Goal: Information Seeking & Learning: Learn about a topic

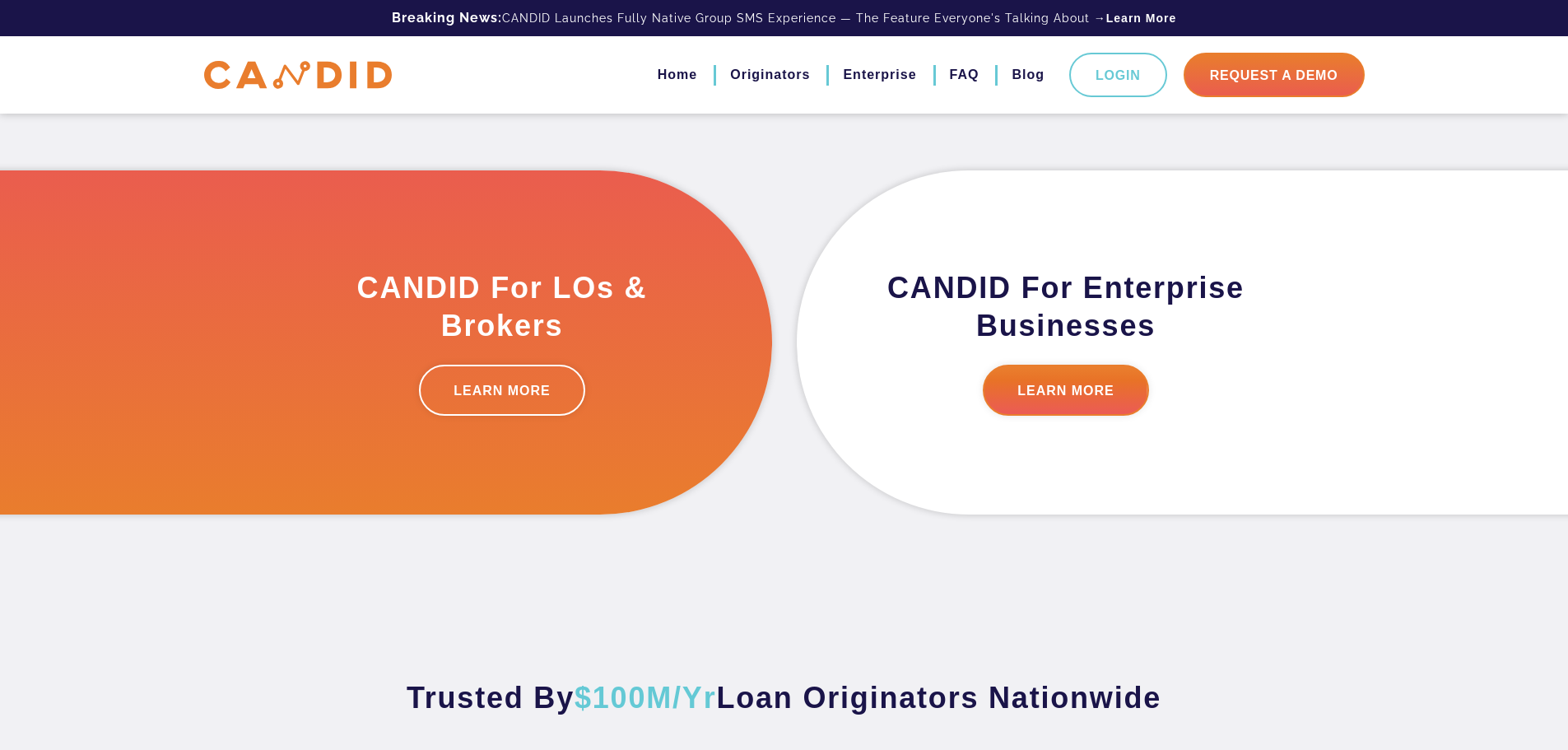
scroll to position [494, 0]
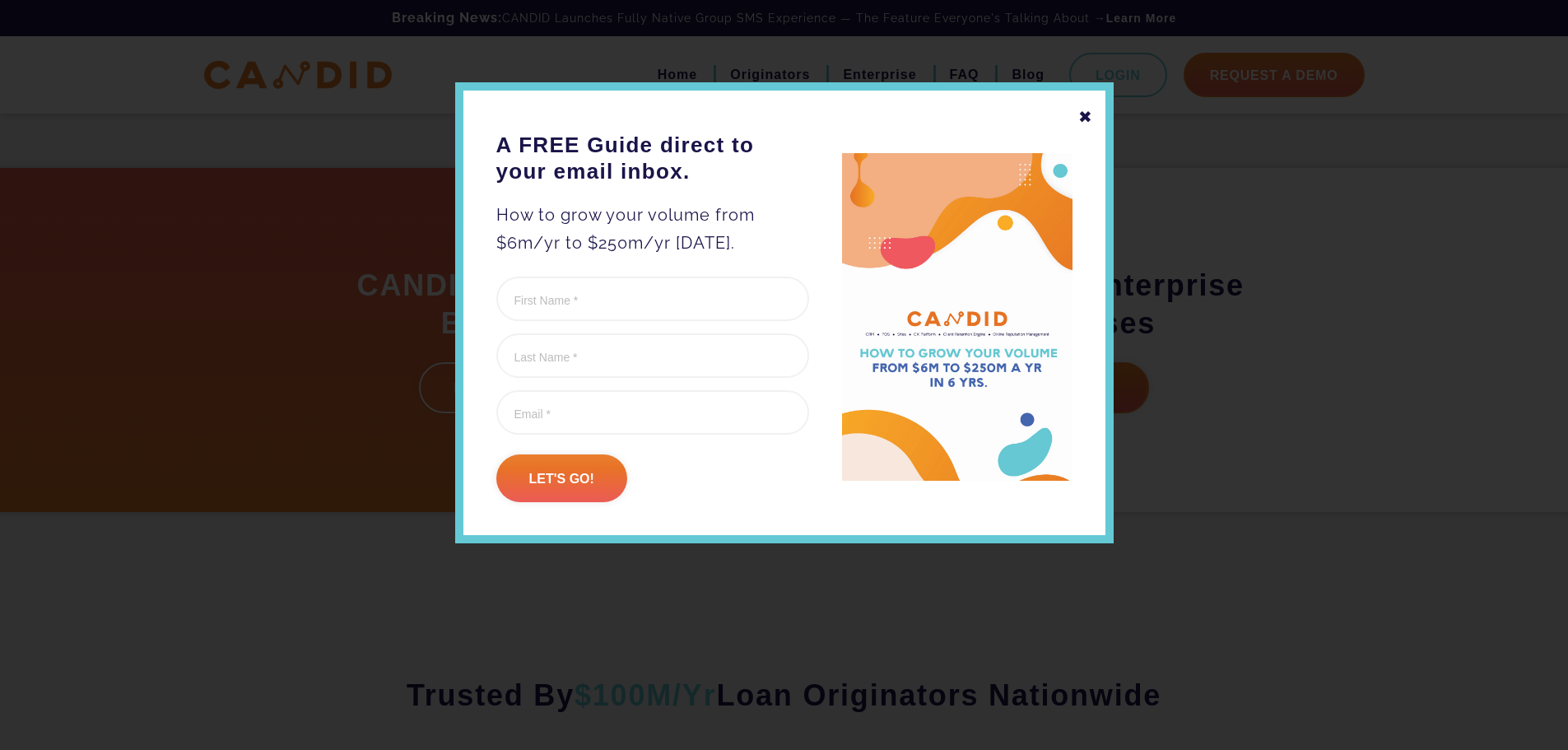
click at [1058, 393] on img at bounding box center [957, 318] width 231 height 329
click at [1080, 121] on div "✖" at bounding box center [1085, 117] width 15 height 28
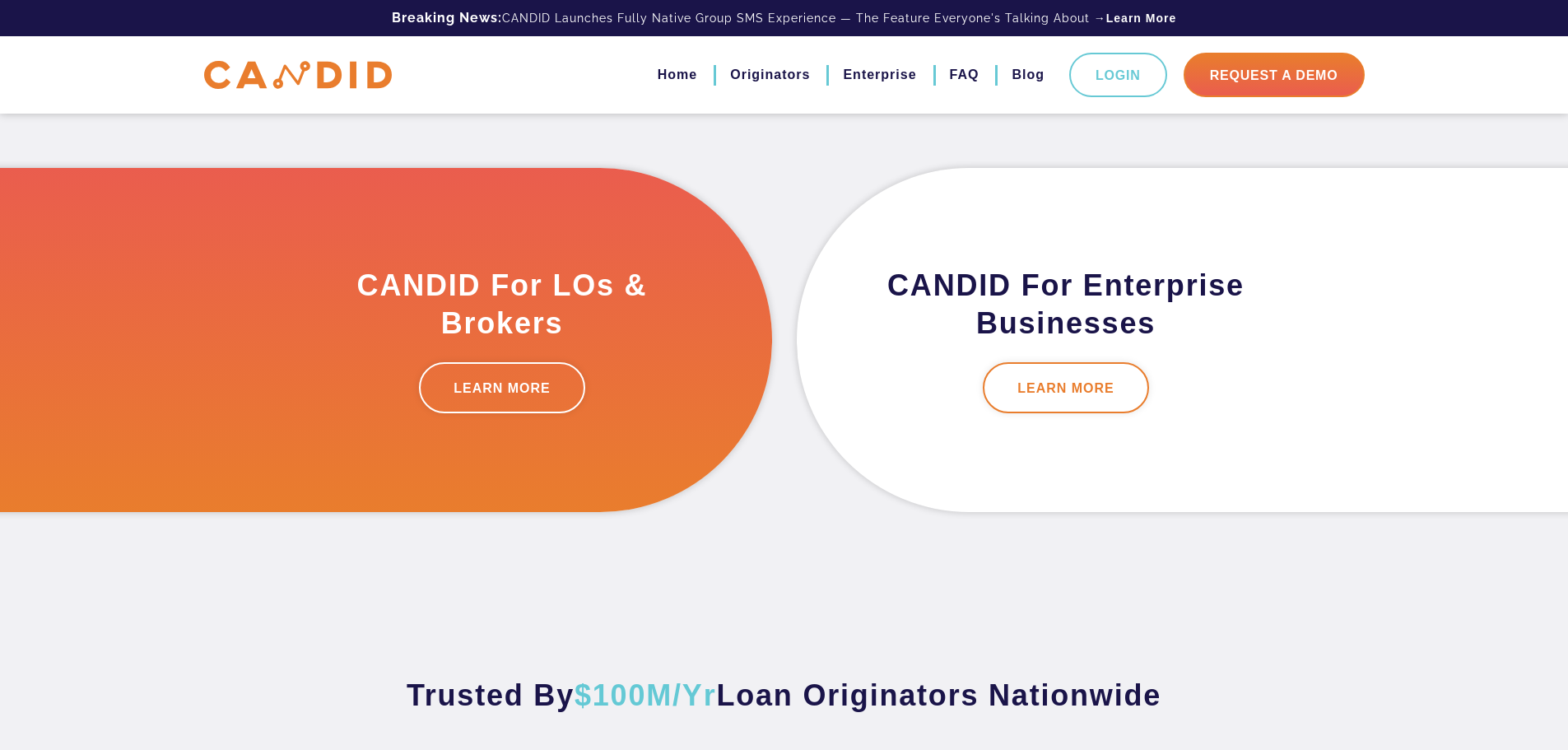
click at [1056, 368] on link "LEARN MORE" at bounding box center [1065, 387] width 166 height 51
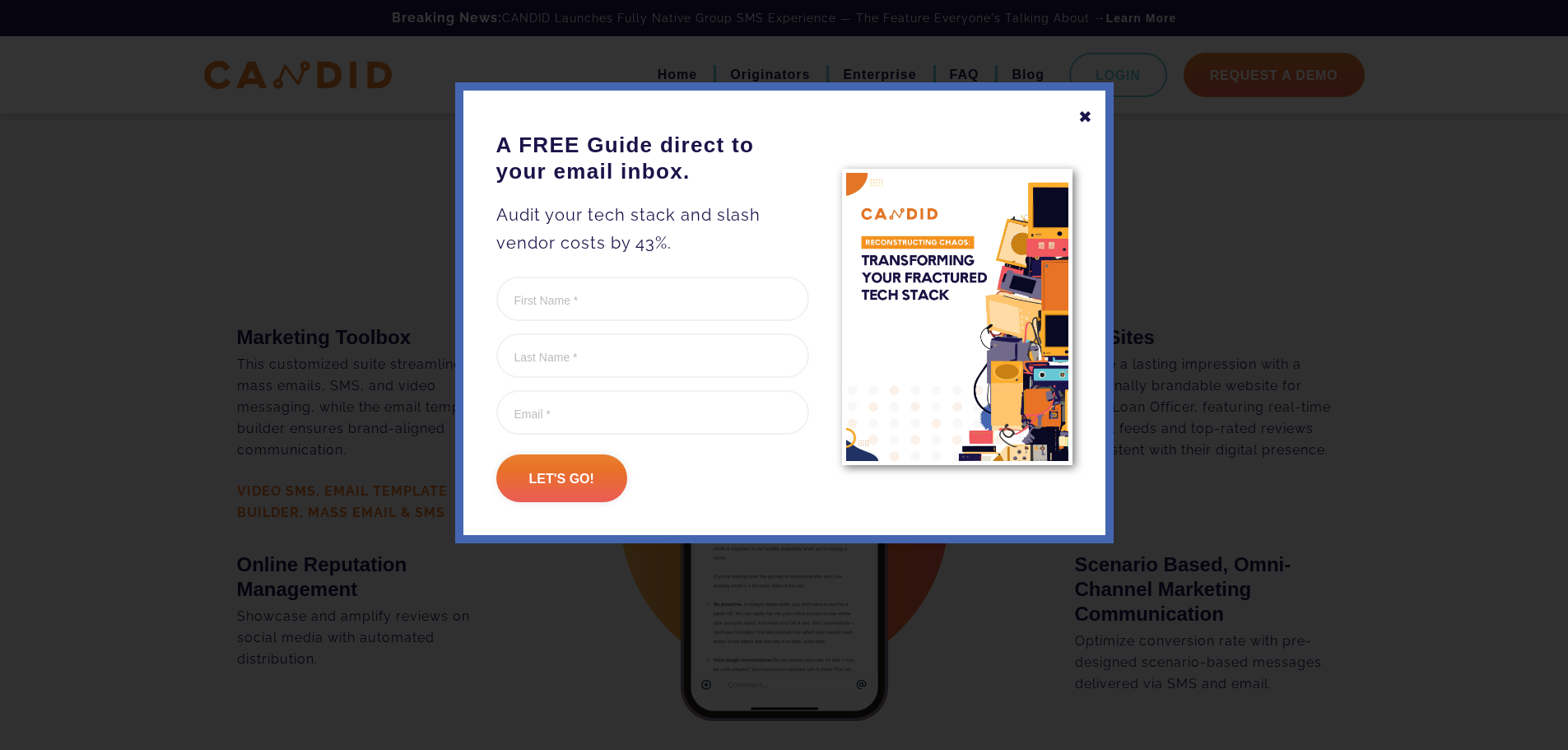
scroll to position [1976, 0]
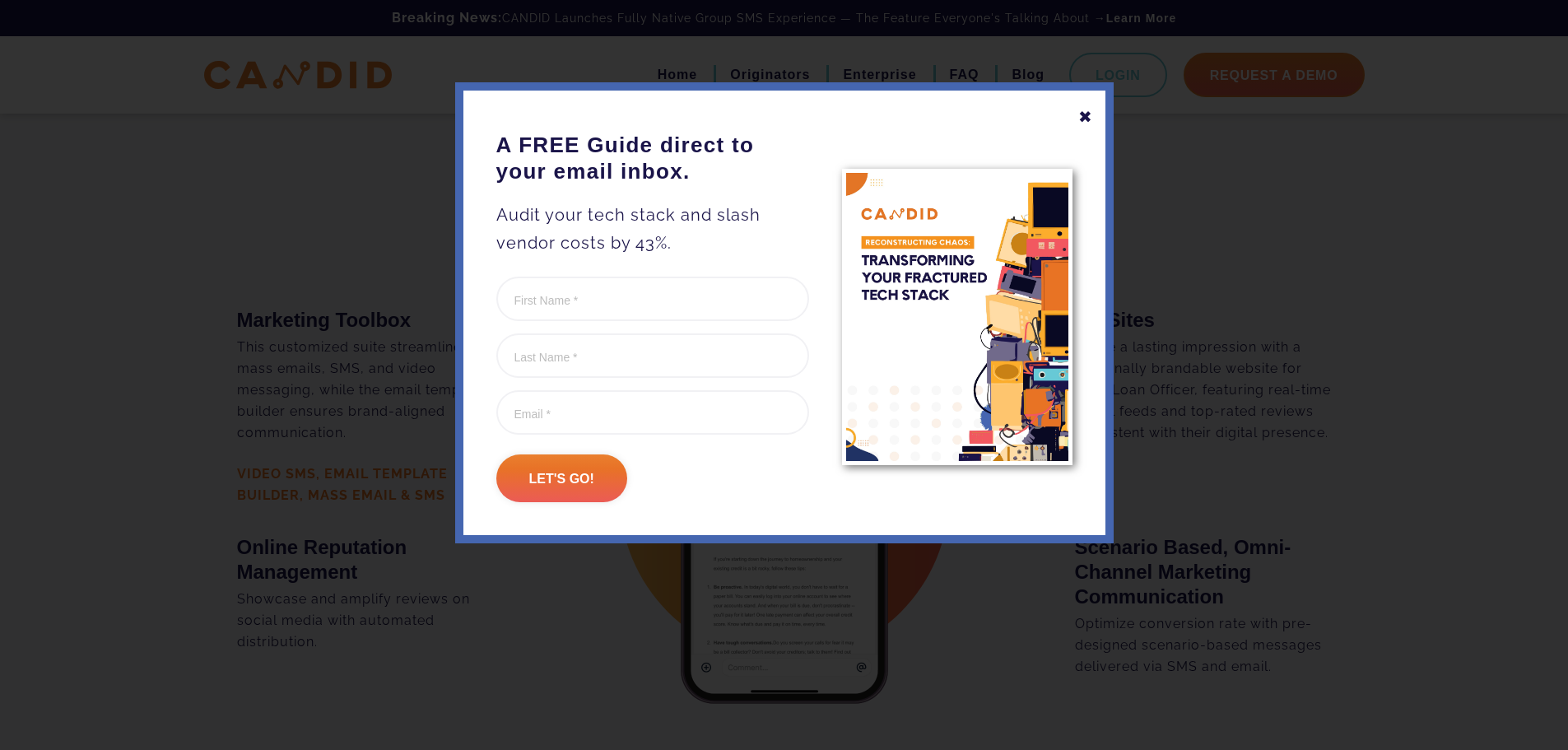
click at [1089, 119] on div "✖" at bounding box center [1085, 117] width 15 height 28
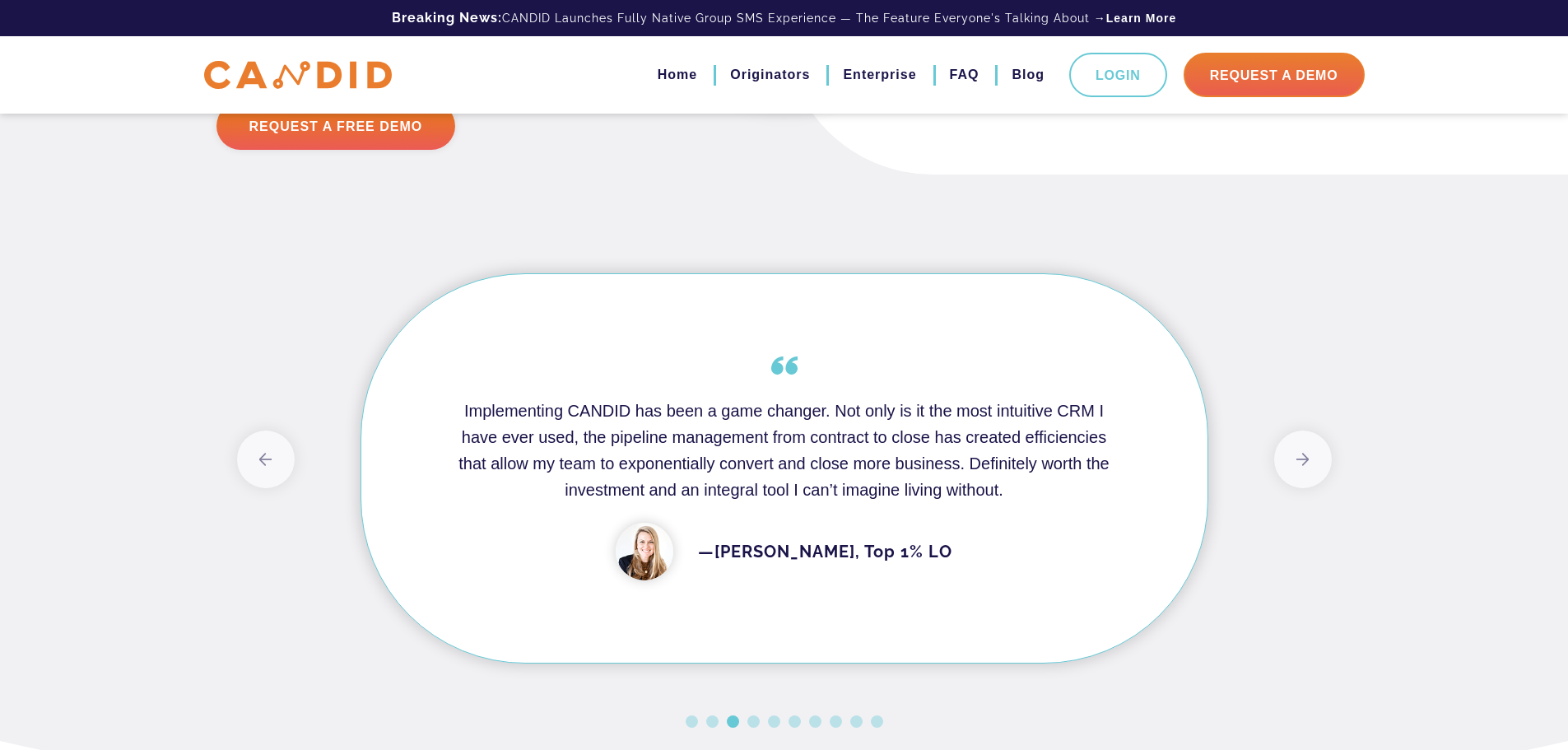
scroll to position [3339, 0]
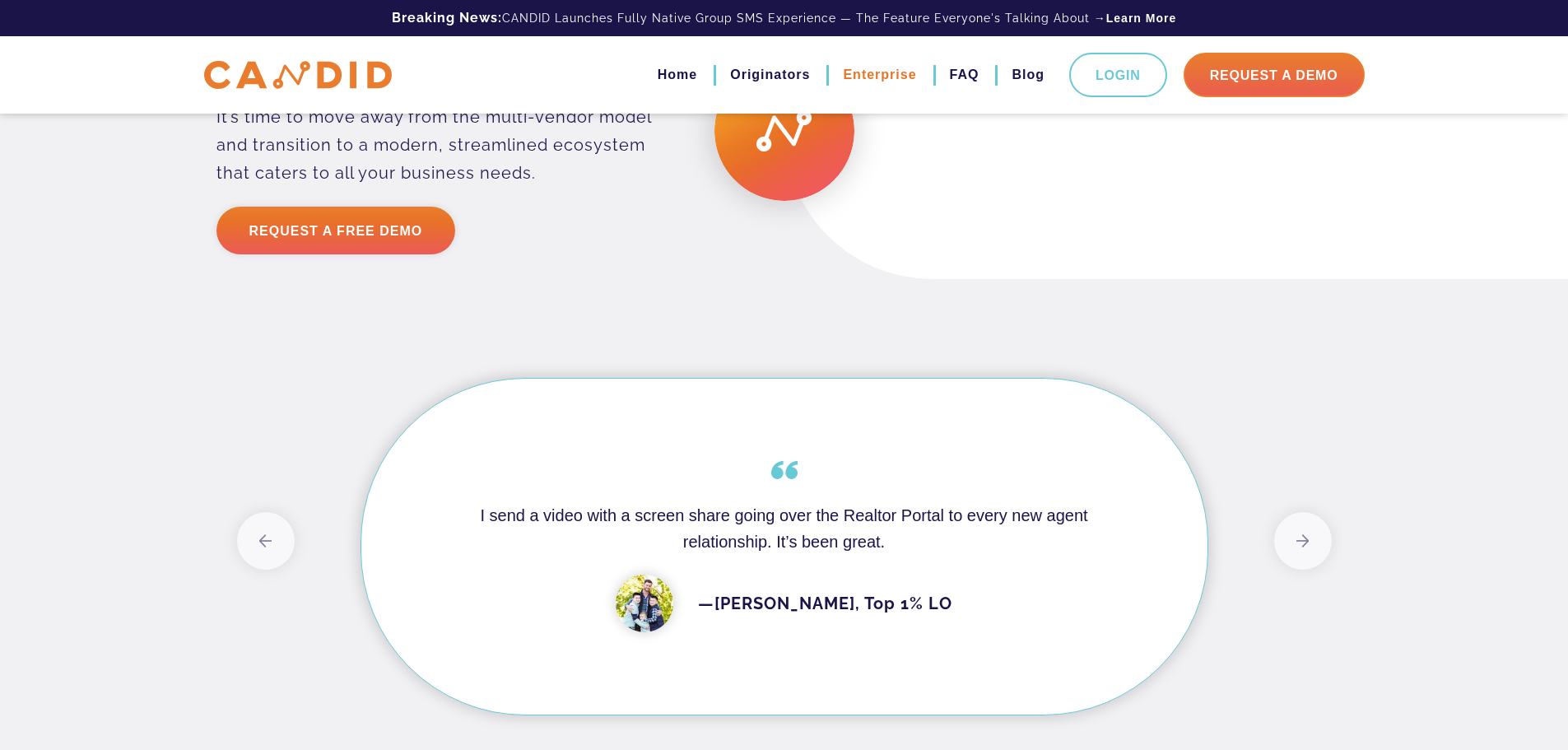
click at [874, 75] on link "Enterprise" at bounding box center [879, 75] width 73 height 28
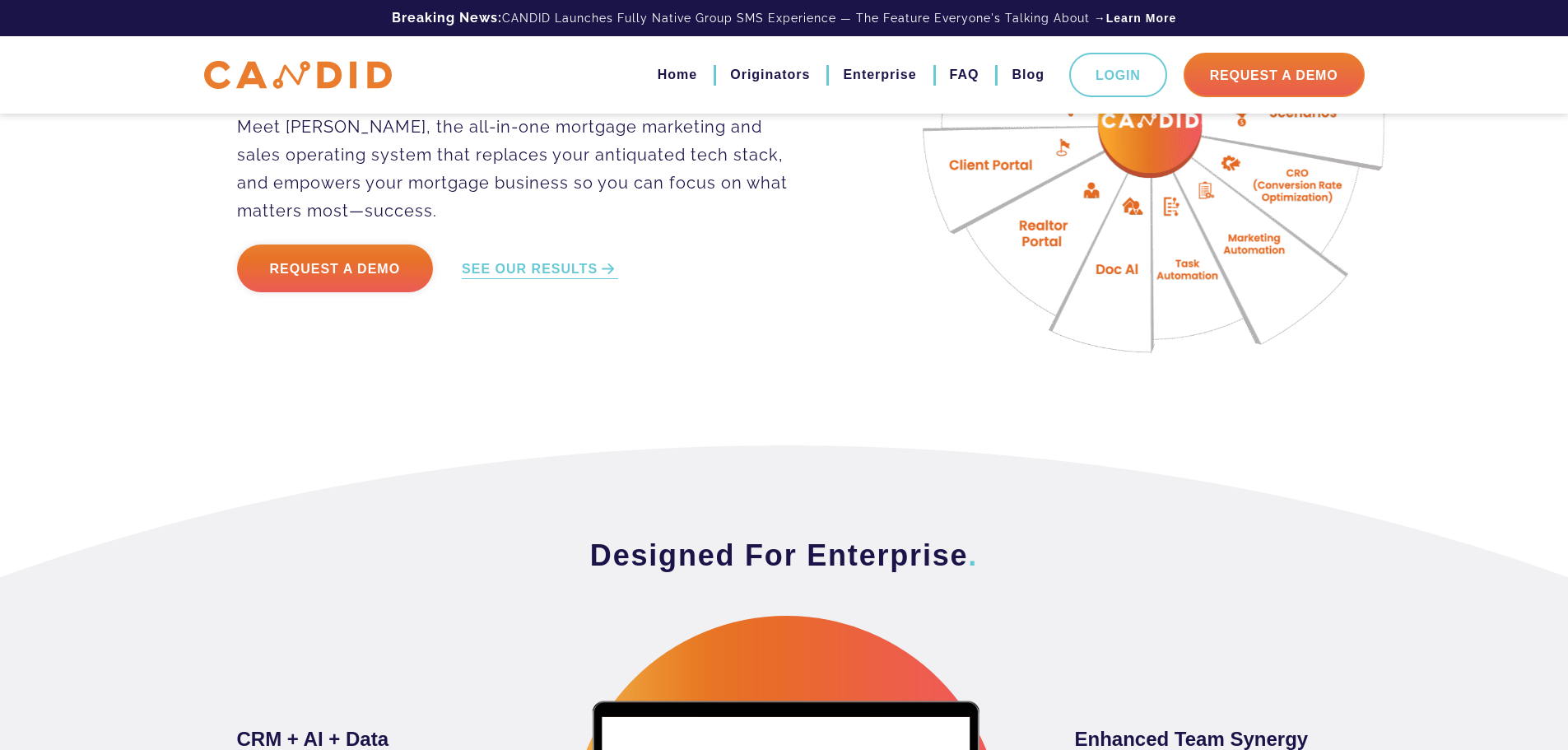
scroll to position [247, 0]
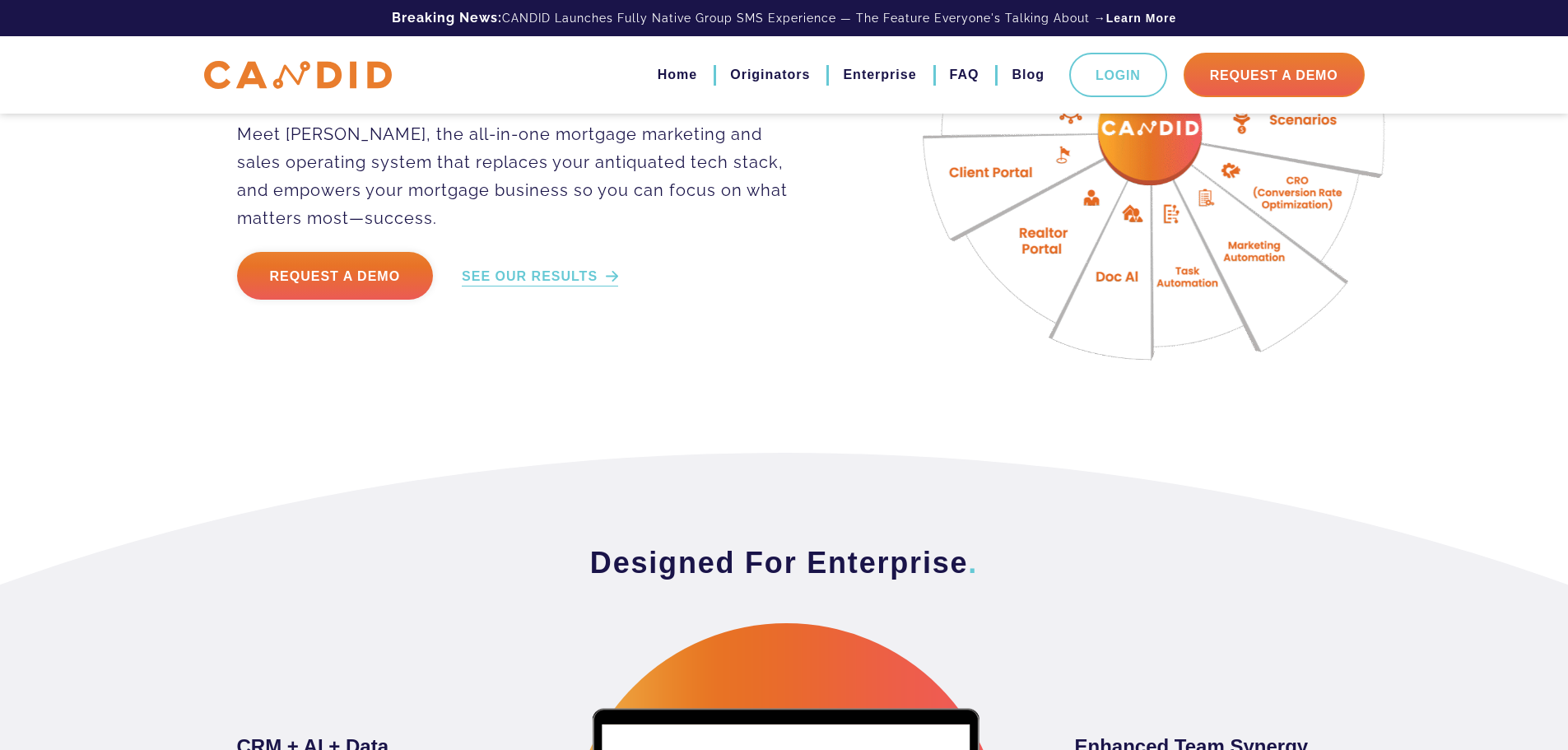
click at [528, 274] on link "SEE OUR RESULTS" at bounding box center [540, 277] width 157 height 19
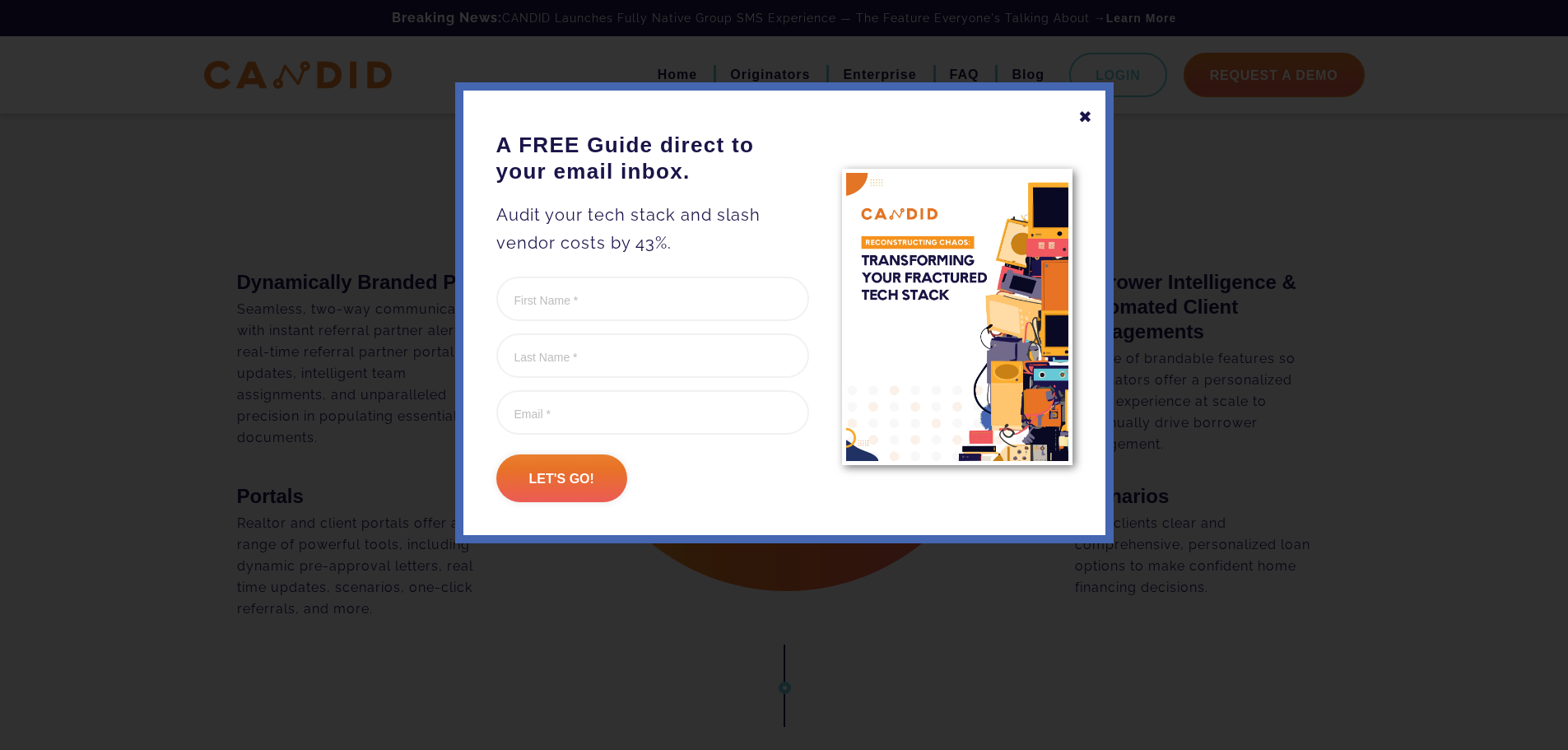
scroll to position [1429, 0]
click at [1086, 116] on div "✖" at bounding box center [1085, 117] width 15 height 28
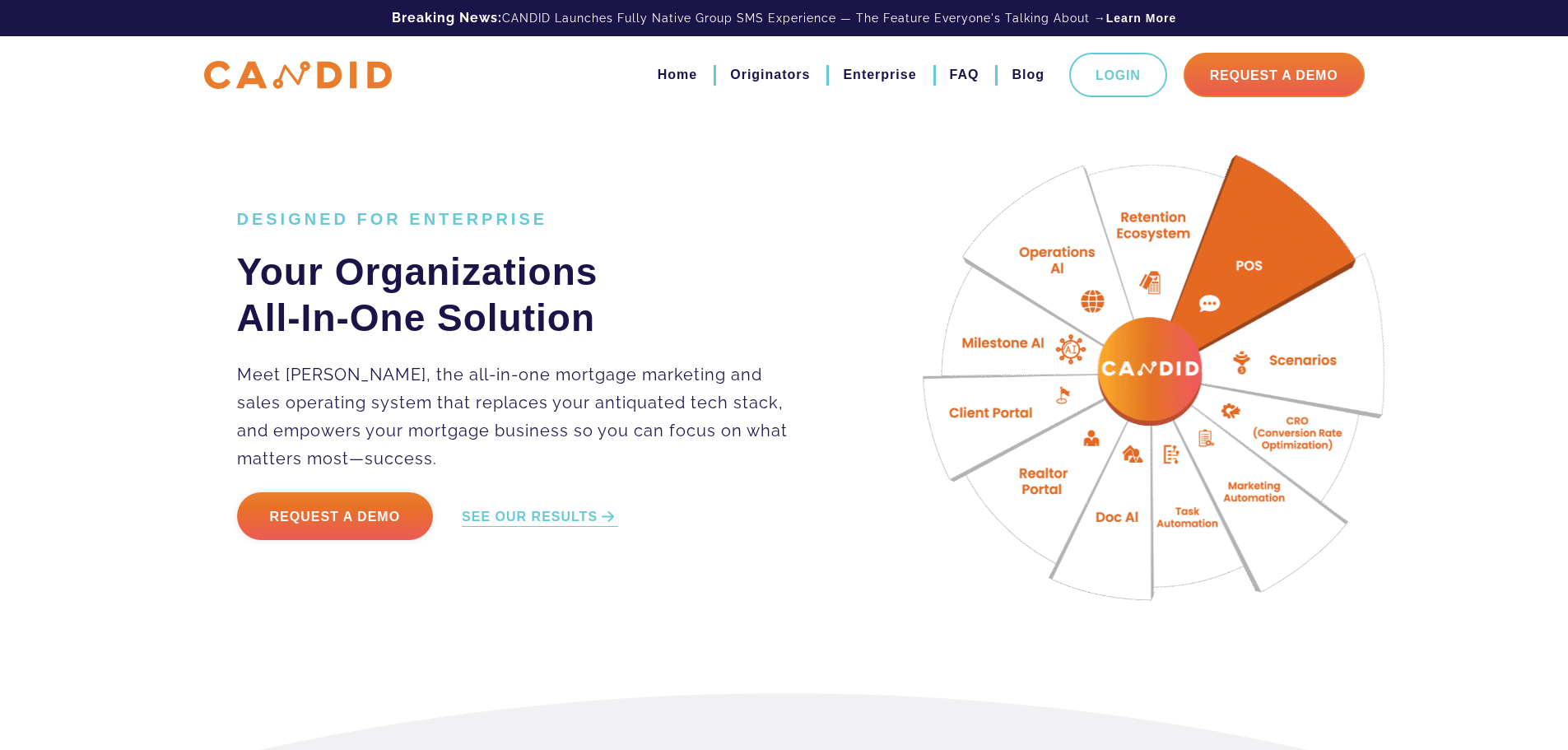
scroll to position [0, 0]
